Goal: Contribute content: Add original content to the website for others to see

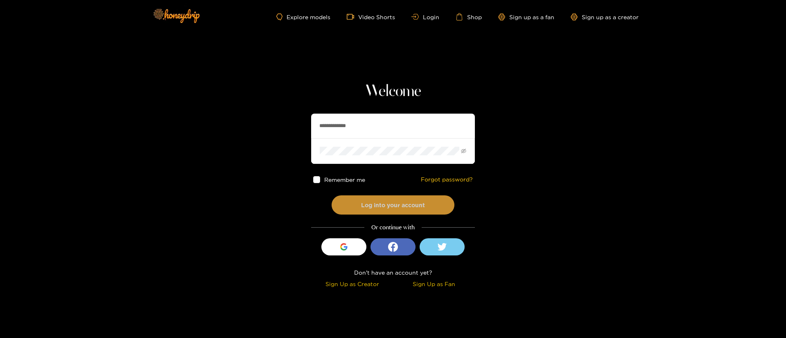
click at [372, 205] on button "Log into your account" at bounding box center [392, 205] width 123 height 19
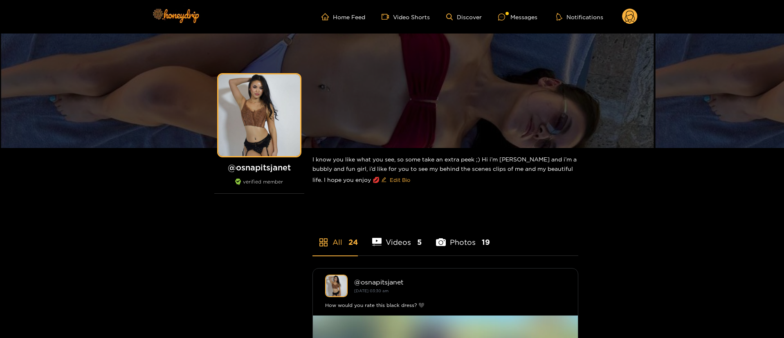
click at [633, 12] on icon at bounding box center [630, 18] width 10 height 14
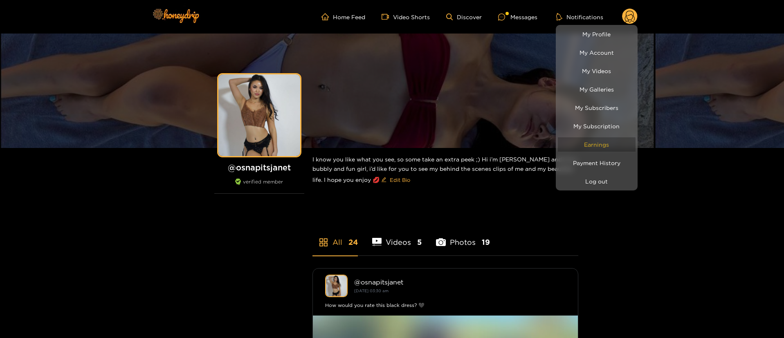
click at [617, 142] on link "Earnings" at bounding box center [597, 144] width 78 height 14
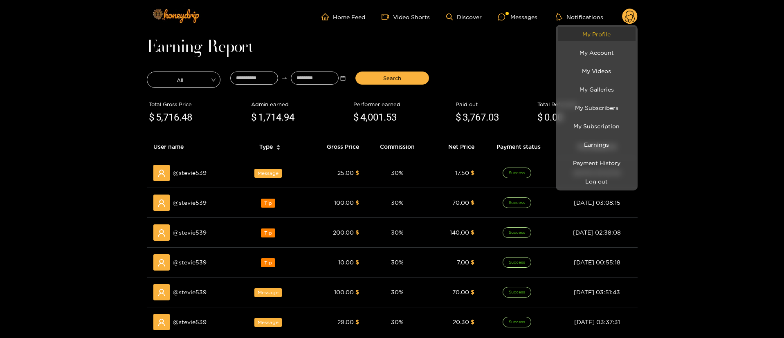
click at [619, 36] on link "My Profile" at bounding box center [597, 34] width 78 height 14
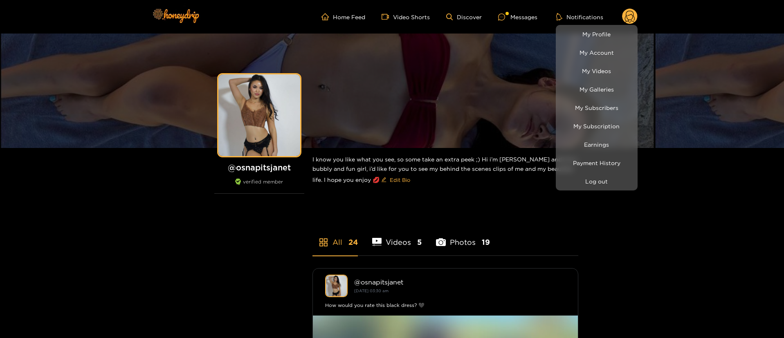
click at [640, 281] on div at bounding box center [392, 169] width 784 height 338
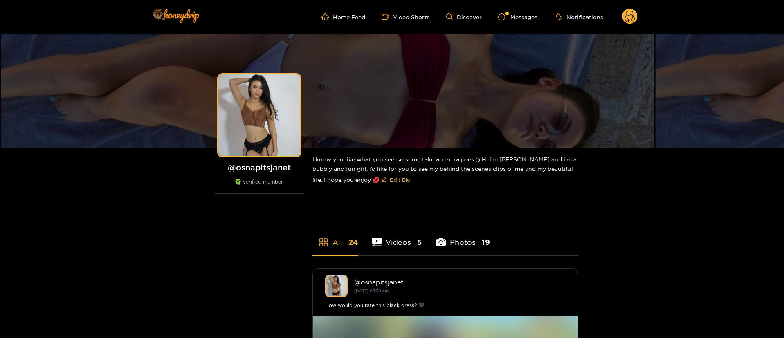
click at [635, 19] on circle at bounding box center [630, 17] width 16 height 16
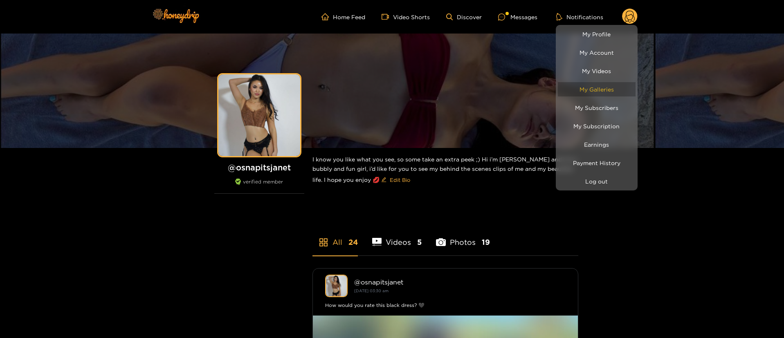
click at [613, 93] on link "My Galleries" at bounding box center [597, 89] width 78 height 14
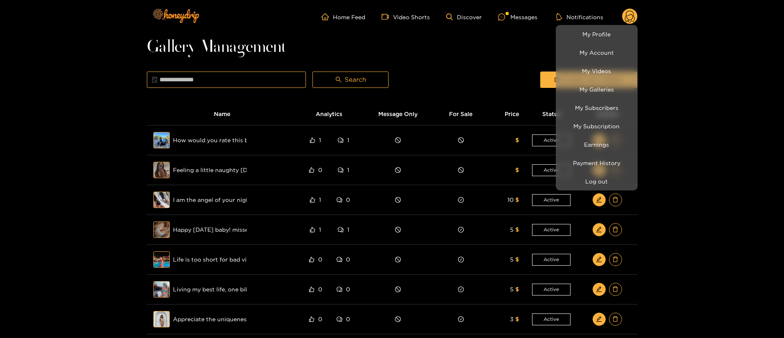
click at [446, 53] on div at bounding box center [392, 169] width 784 height 338
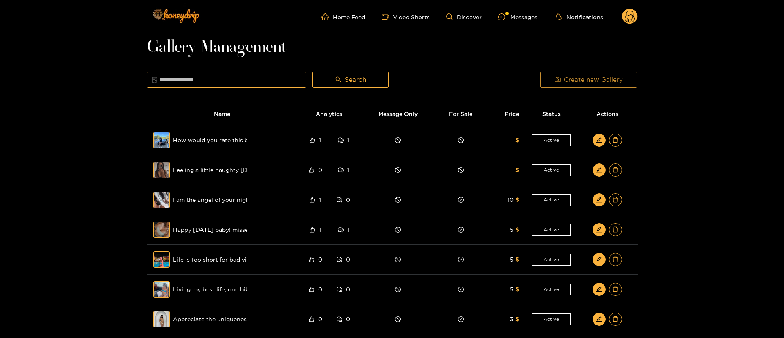
click at [601, 77] on span "Create new Gallery" at bounding box center [593, 80] width 59 height 10
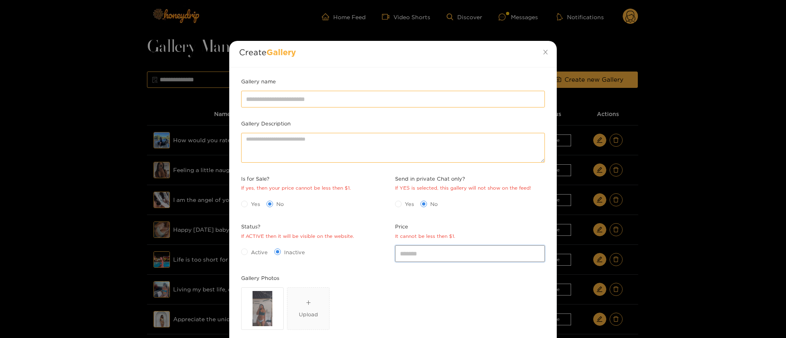
click at [408, 253] on input "*" at bounding box center [470, 254] width 150 height 16
type input "*"
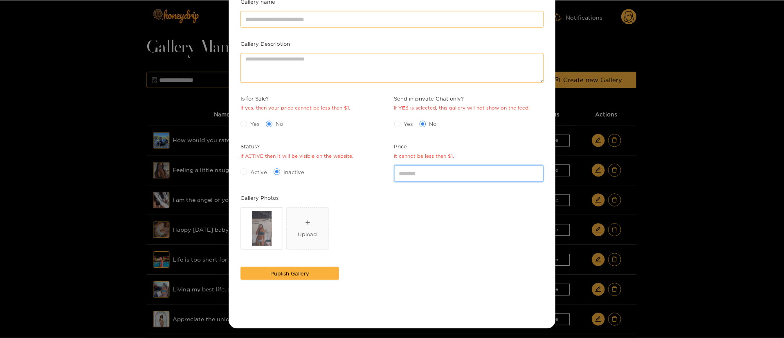
scroll to position [81, 0]
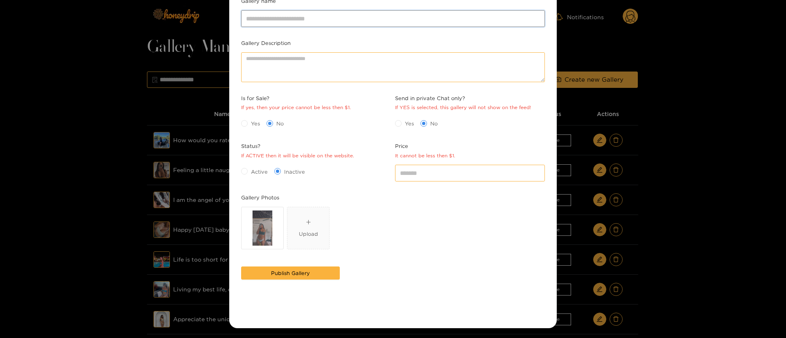
click at [392, 18] on input "Gallery name" at bounding box center [393, 18] width 304 height 16
paste input "**********"
type input "**********"
click at [249, 128] on div "Yes No" at bounding box center [316, 123] width 150 height 13
click at [249, 126] on span "Yes" at bounding box center [256, 123] width 16 height 8
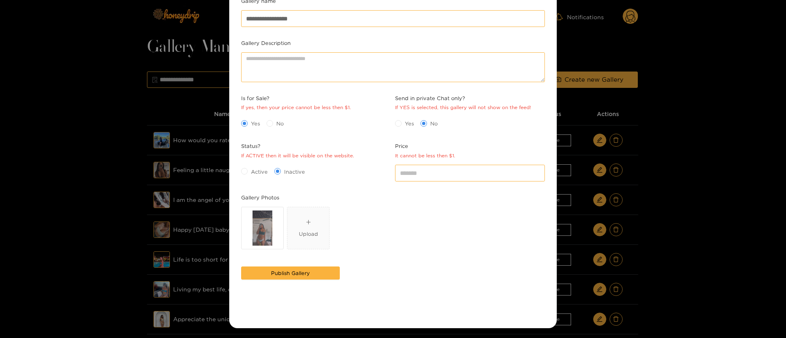
click at [249, 125] on span "Yes" at bounding box center [256, 123] width 16 height 8
click at [252, 171] on span "Active" at bounding box center [259, 172] width 23 height 8
click at [391, 248] on div "Imagen de WhatsApp [DATE] a las 23.31.02_c9f79c36.jpg Upload" at bounding box center [393, 230] width 304 height 46
click at [293, 269] on span "Publish Gallery" at bounding box center [290, 273] width 39 height 8
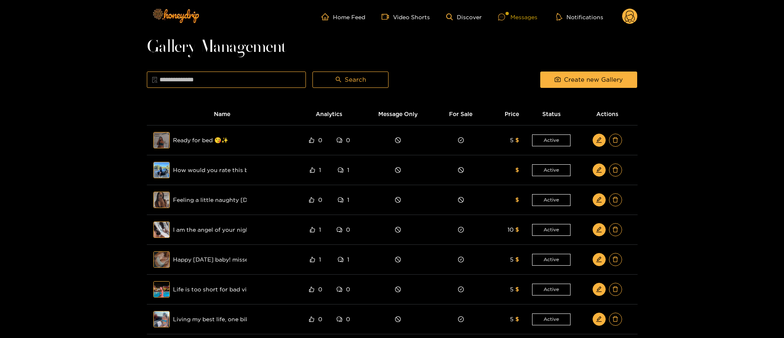
click at [513, 15] on div "Messages" at bounding box center [517, 16] width 39 height 9
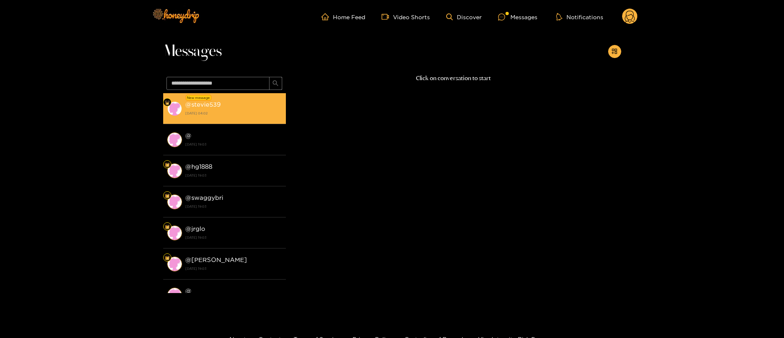
click at [252, 113] on strong "[DATE] 04:02" at bounding box center [233, 113] width 97 height 7
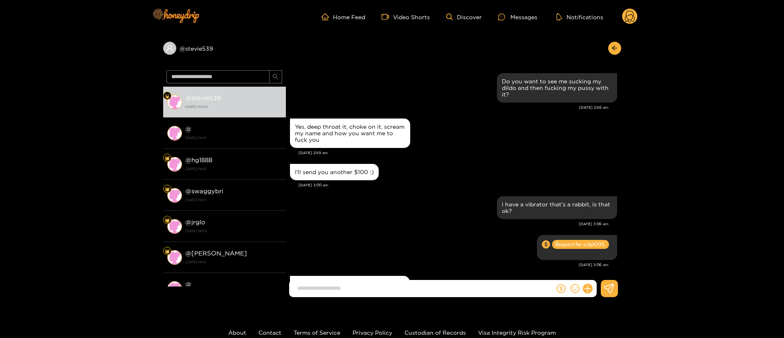
scroll to position [845, 0]
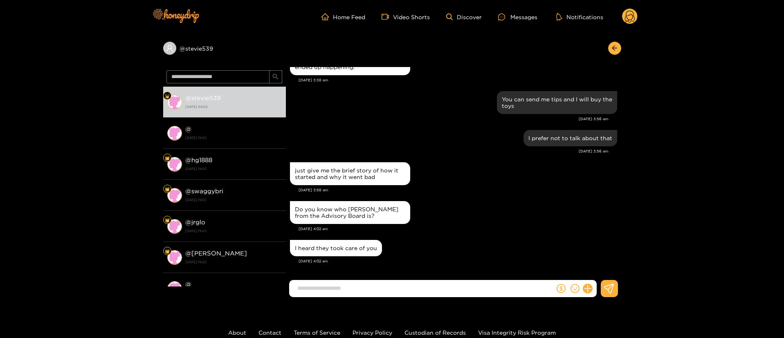
click at [484, 234] on div "Do you know who [PERSON_NAME] from the Advisory Board is? [DATE] 4:02 am" at bounding box center [453, 218] width 327 height 39
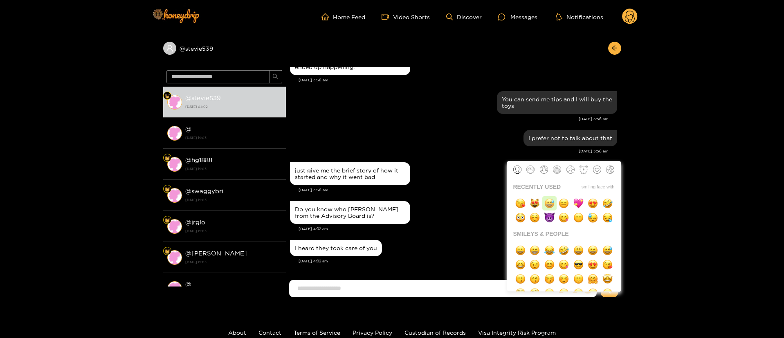
click at [546, 203] on img "button" at bounding box center [550, 203] width 10 height 10
type input "**"
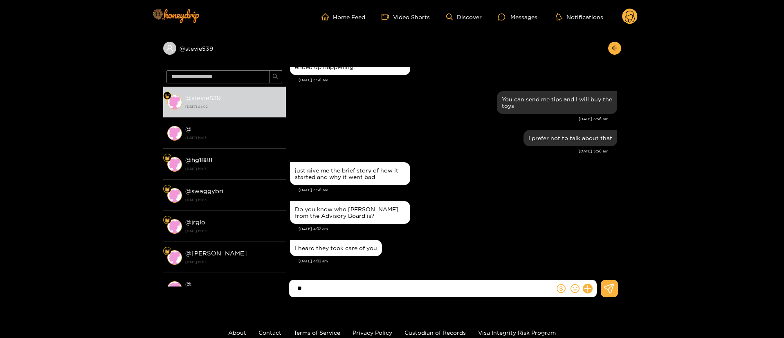
click at [429, 295] on input "**" at bounding box center [423, 289] width 261 height 14
click at [420, 288] on input "**" at bounding box center [423, 289] width 261 height 14
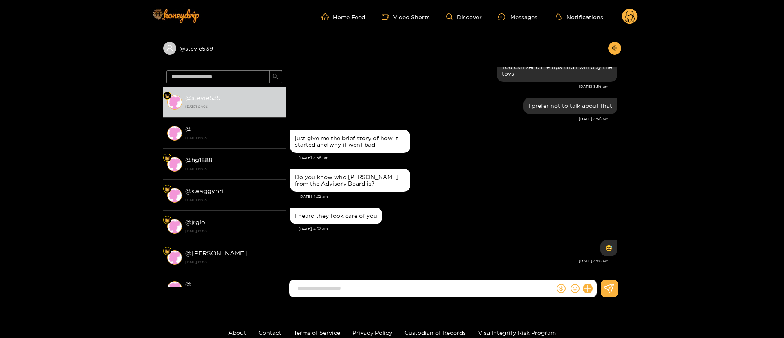
click at [611, 54] on div at bounding box center [612, 48] width 17 height 13
click at [612, 50] on icon "arrow-left" at bounding box center [615, 48] width 6 height 6
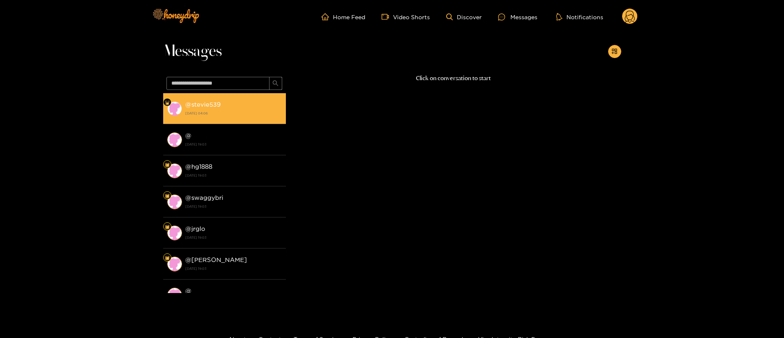
click at [259, 122] on li "@ stevie539 [DATE] 04:06" at bounding box center [224, 108] width 123 height 31
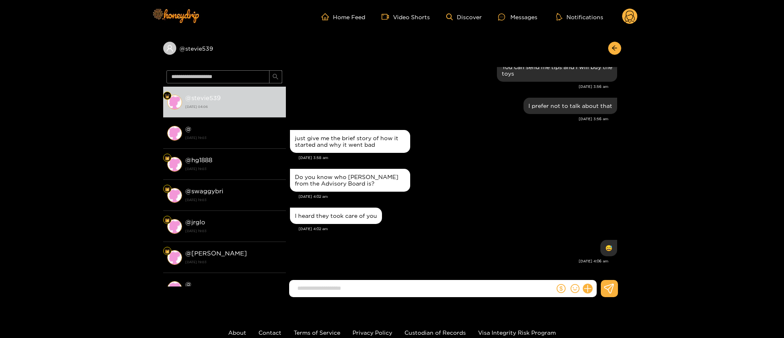
scroll to position [832, 0]
click at [408, 282] on input at bounding box center [423, 289] width 261 height 14
paste input "**********"
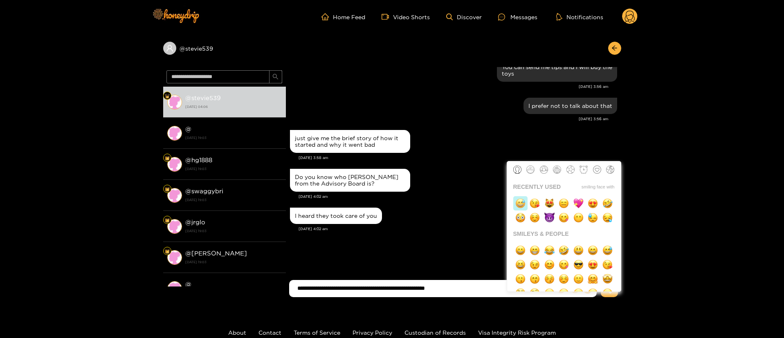
click at [518, 202] on img "button" at bounding box center [521, 203] width 10 height 10
type input "**********"
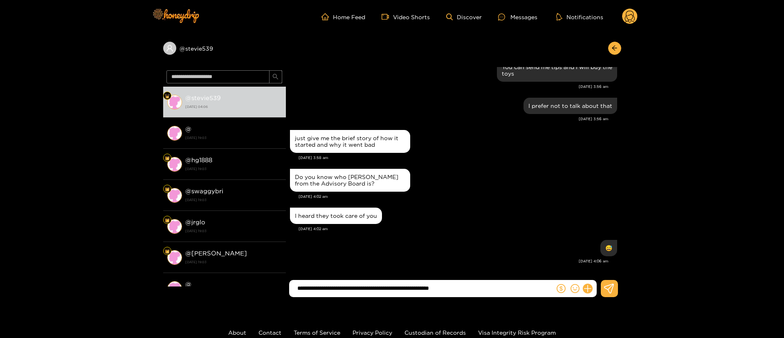
click at [496, 283] on input "**********" at bounding box center [423, 289] width 261 height 14
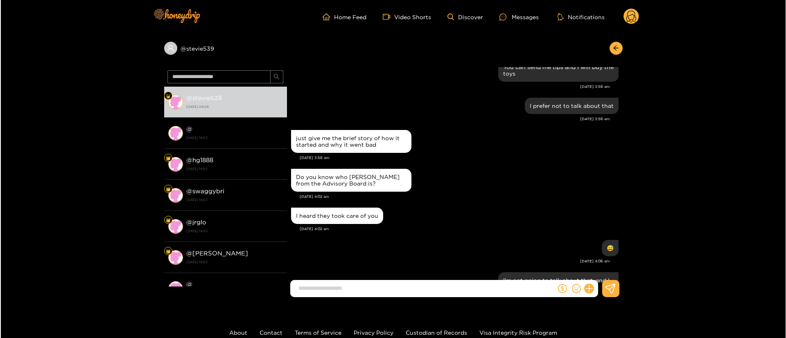
scroll to position [871, 0]
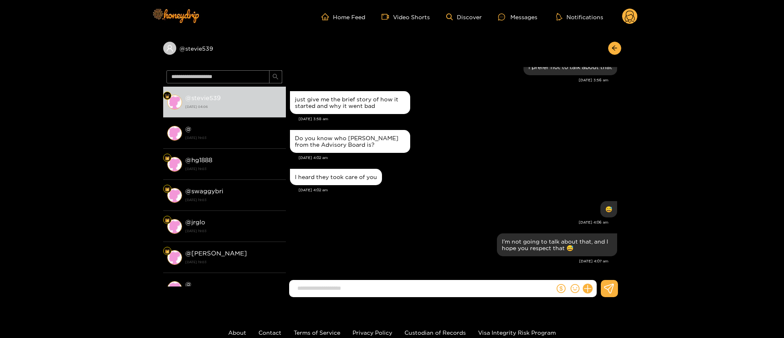
click at [631, 15] on circle at bounding box center [630, 17] width 16 height 16
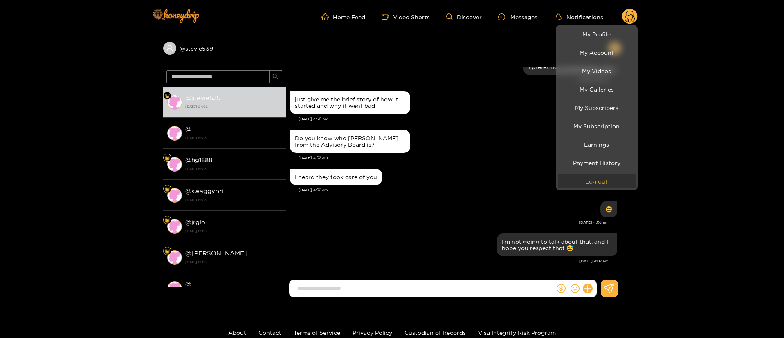
click at [606, 179] on button "Log out" at bounding box center [597, 181] width 78 height 14
